Goal: Check status: Check status

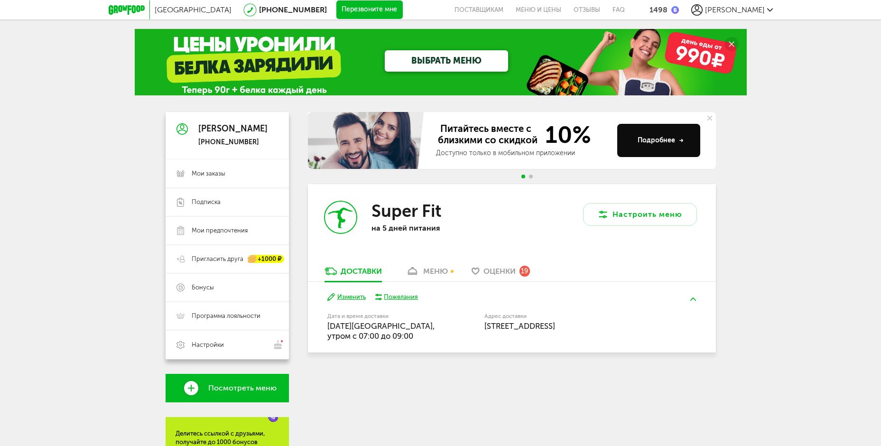
drag, startPoint x: 327, startPoint y: 314, endPoint x: 612, endPoint y: 324, distance: 284.9
click at [612, 325] on div "Дата и время доставки [DATE][GEOGRAPHIC_DATA], утром c 07:00 до 09:00 Адрес дос…" at bounding box center [511, 326] width 369 height 30
click at [599, 320] on div "Адрес доставки [STREET_ADDRESS]" at bounding box center [572, 323] width 177 height 18
drag, startPoint x: 327, startPoint y: 326, endPoint x: 611, endPoint y: 330, distance: 283.3
click at [611, 331] on div "Дата и время доставки [DATE][GEOGRAPHIC_DATA], утром c 07:00 до 09:00 Адрес дос…" at bounding box center [511, 326] width 369 height 30
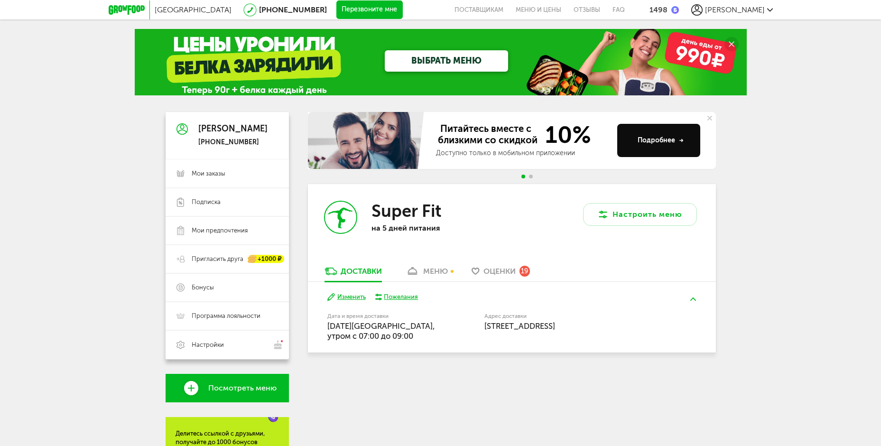
drag, startPoint x: 604, startPoint y: 325, endPoint x: 611, endPoint y: 329, distance: 8.7
click at [555, 325] on span "[STREET_ADDRESS]" at bounding box center [519, 325] width 71 height 9
click at [555, 327] on span "[STREET_ADDRESS]" at bounding box center [519, 325] width 71 height 9
drag, startPoint x: 611, startPoint y: 328, endPoint x: 317, endPoint y: 333, distance: 293.8
click at [317, 333] on div "Изменить Пожелания Дата и время доставки [DATE][GEOGRAPHIC_DATA], утром c 07:00…" at bounding box center [512, 317] width 408 height 71
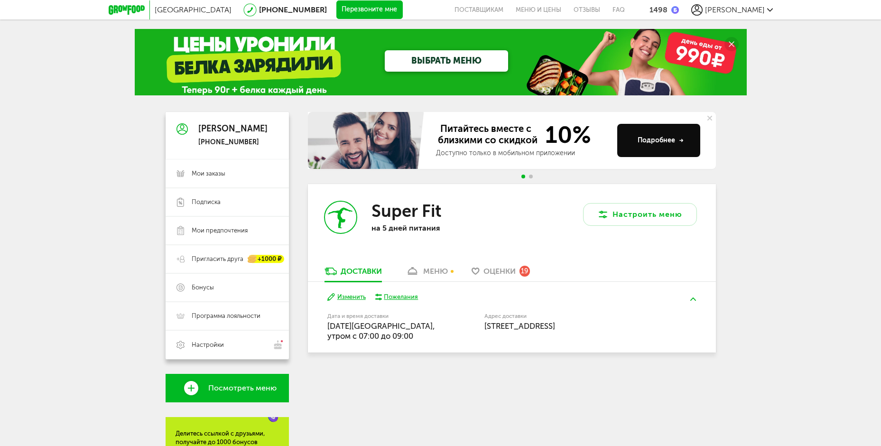
click at [334, 335] on span "[DATE][GEOGRAPHIC_DATA], утром c 07:00 до 09:00" at bounding box center [381, 330] width 108 height 19
click at [429, 272] on div "меню" at bounding box center [435, 271] width 25 height 9
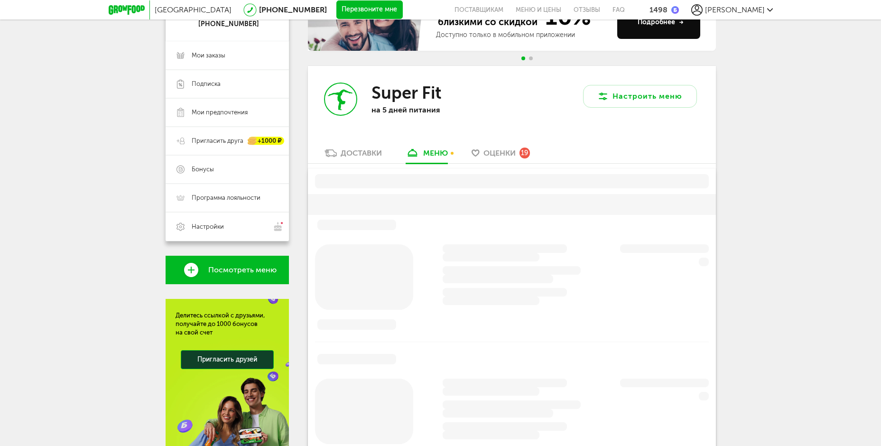
scroll to position [160, 0]
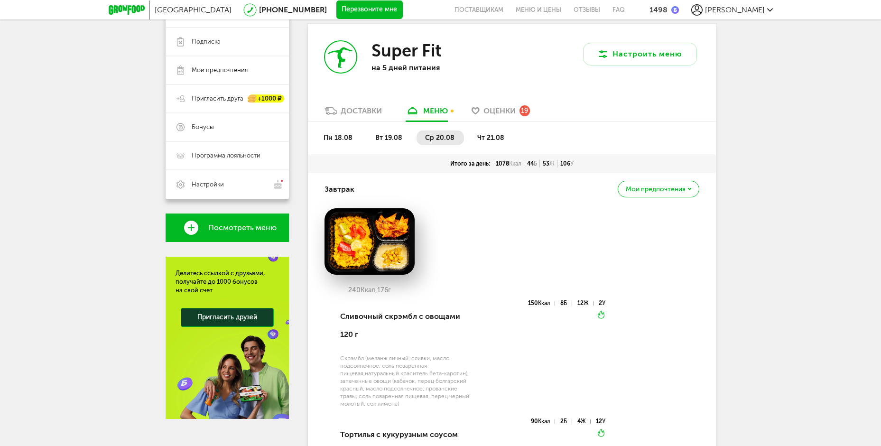
click at [357, 113] on div "Доставки" at bounding box center [361, 110] width 41 height 9
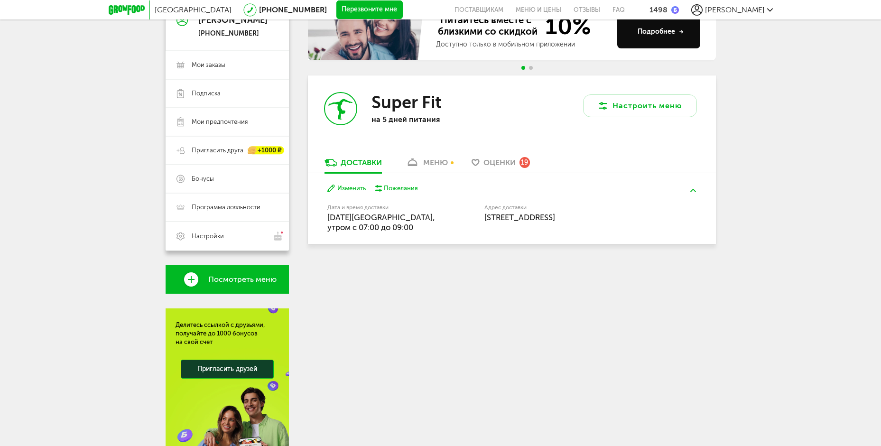
scroll to position [18, 0]
